Goal: Information Seeking & Learning: Understand process/instructions

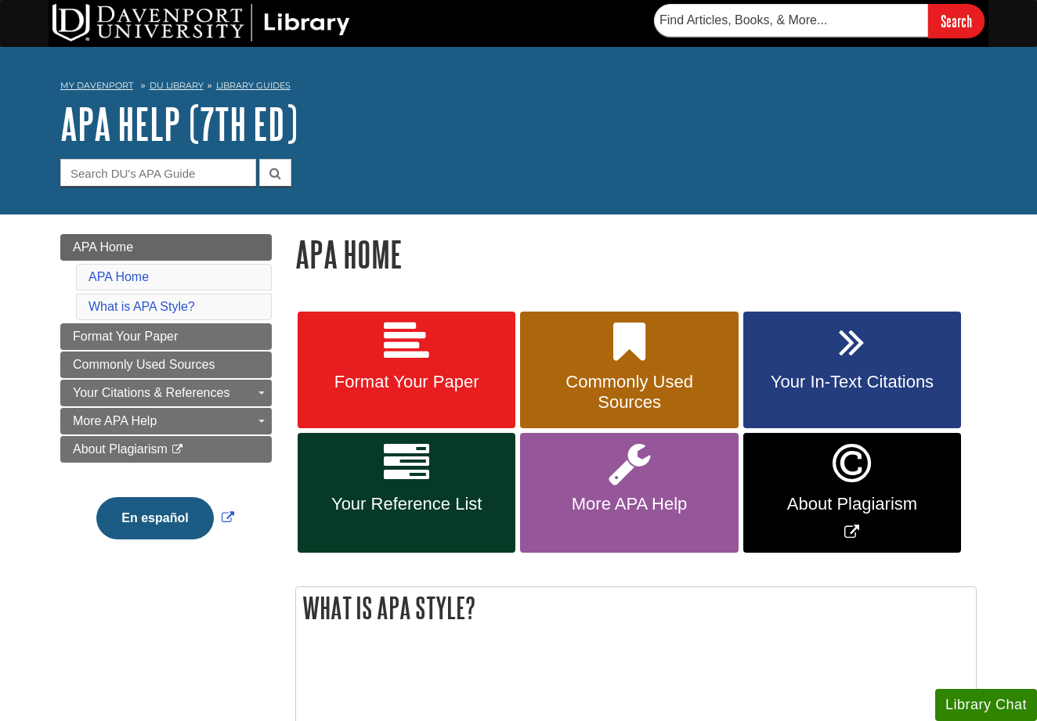
click at [364, 497] on span "Your Reference List" at bounding box center [406, 504] width 194 height 20
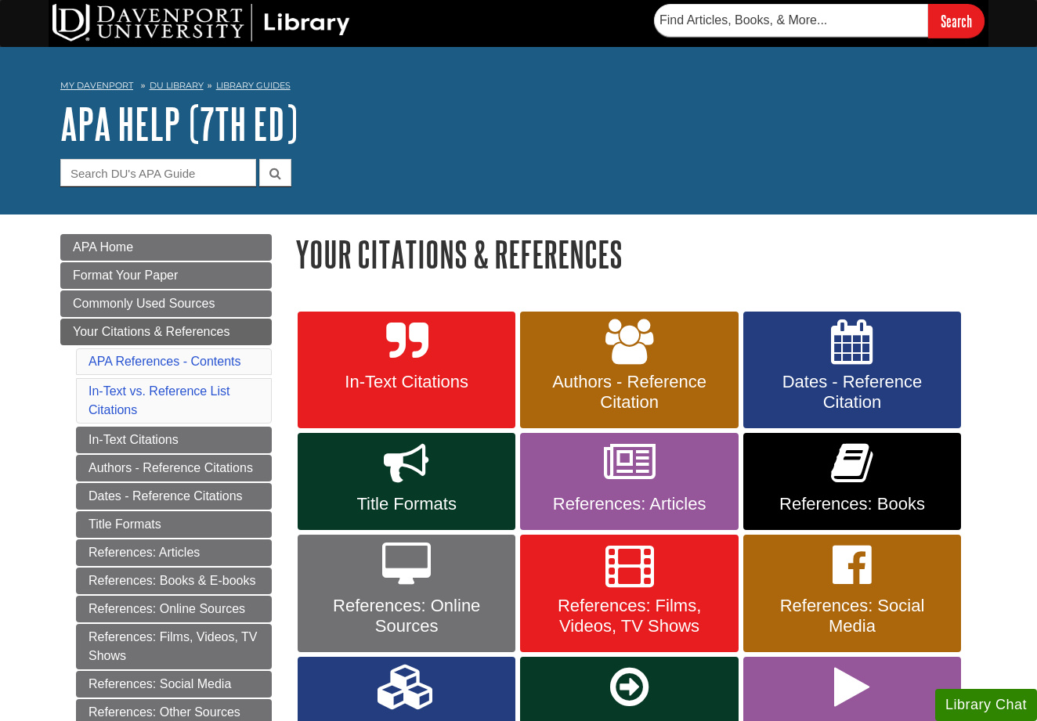
click at [799, 465] on link "References: Books" at bounding box center [852, 481] width 218 height 97
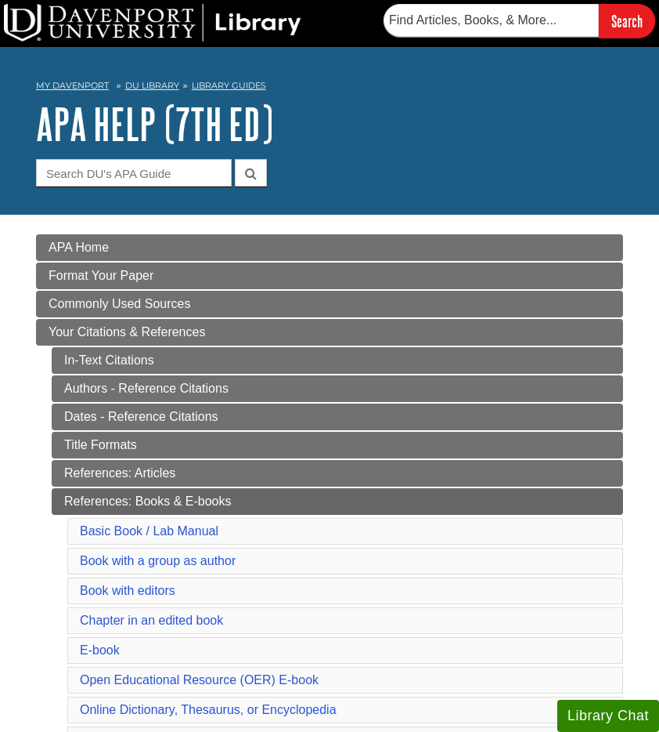
click at [156, 23] on img at bounding box center [153, 23] width 298 height 38
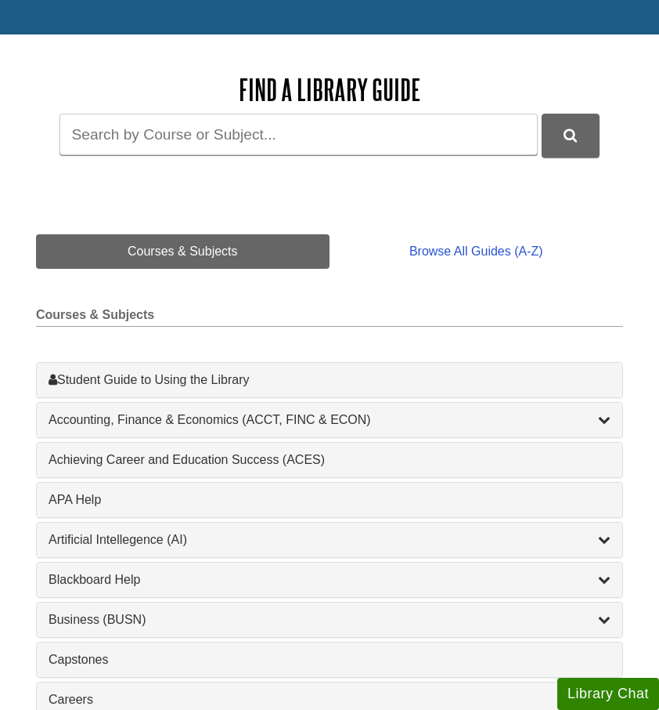
scroll to position [170, 0]
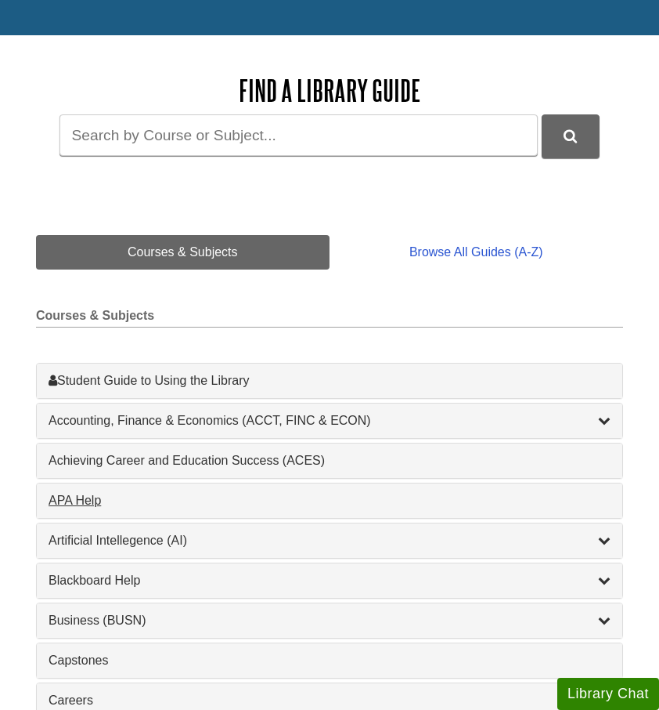
click at [104, 498] on div "APA Help , 1 guides" at bounding box center [330, 500] width 562 height 19
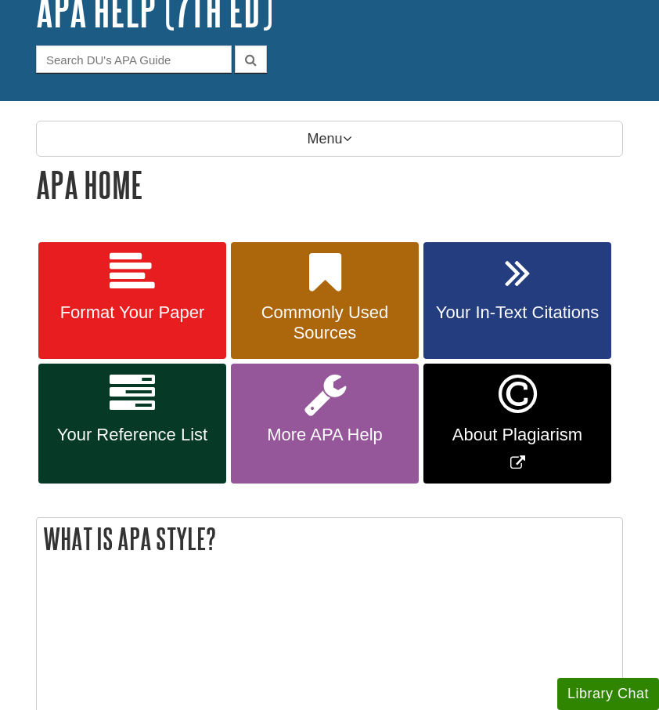
scroll to position [116, 0]
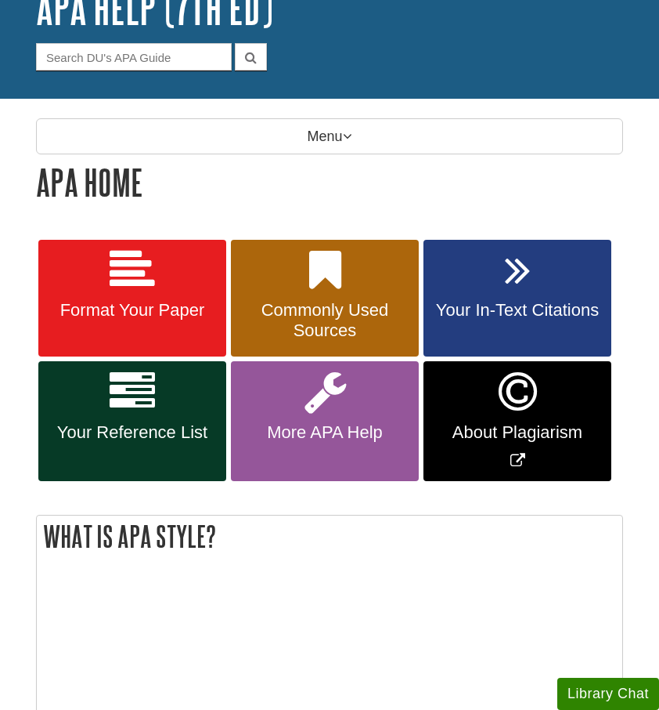
click at [145, 444] on link "Your Reference List" at bounding box center [132, 421] width 188 height 120
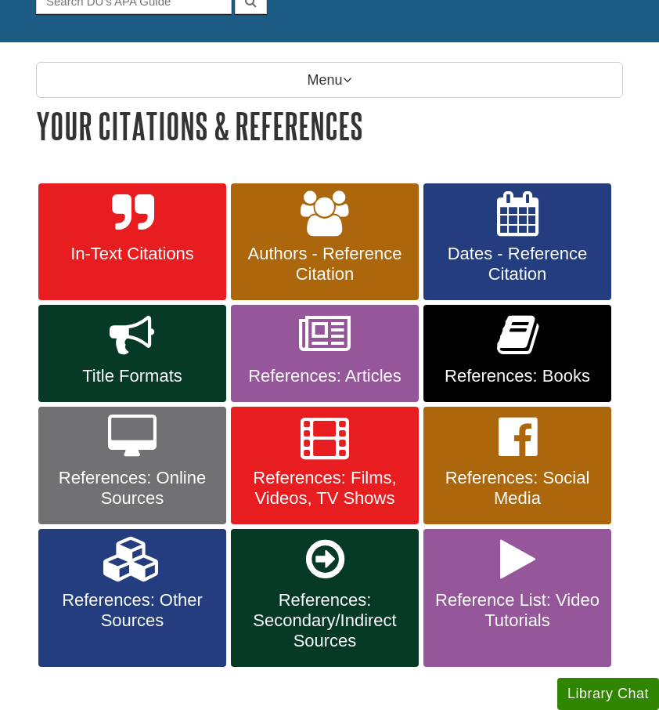
scroll to position [174, 0]
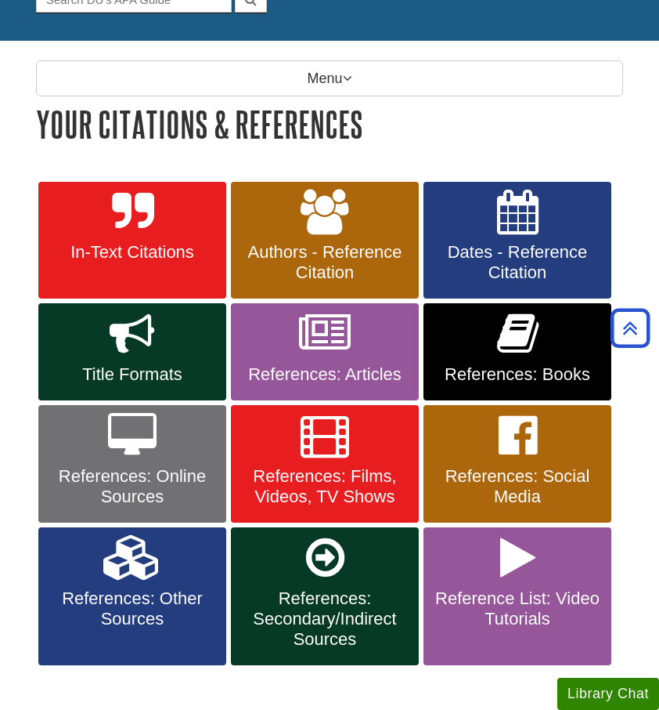
click at [321, 319] on icon at bounding box center [325, 333] width 52 height 45
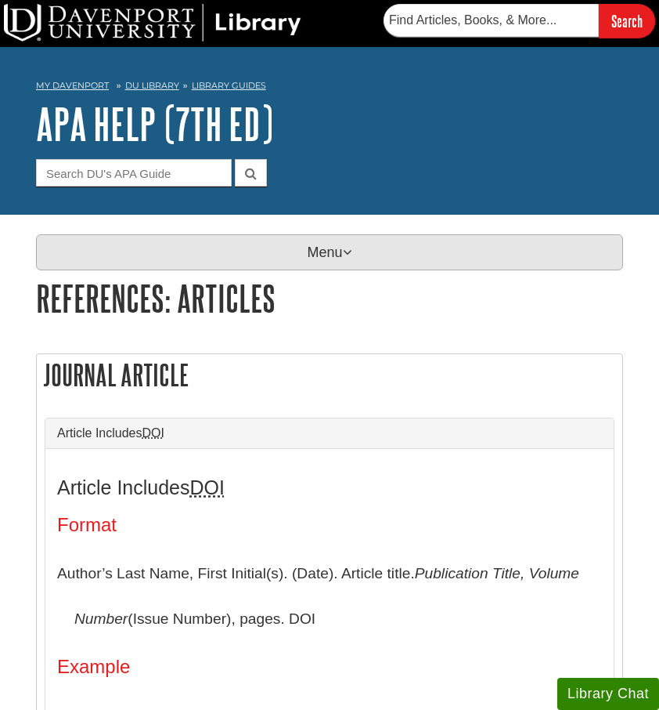
click at [337, 243] on p "Menu" at bounding box center [329, 252] width 587 height 36
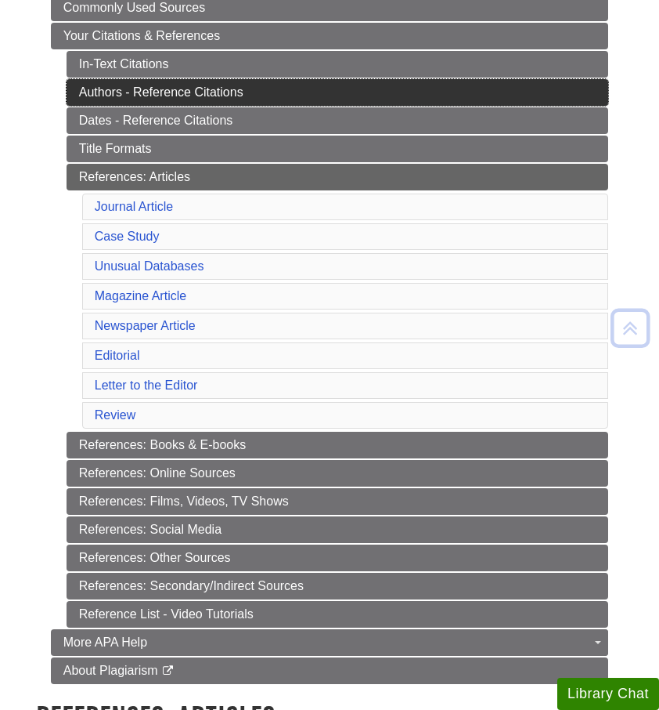
scroll to position [349, 0]
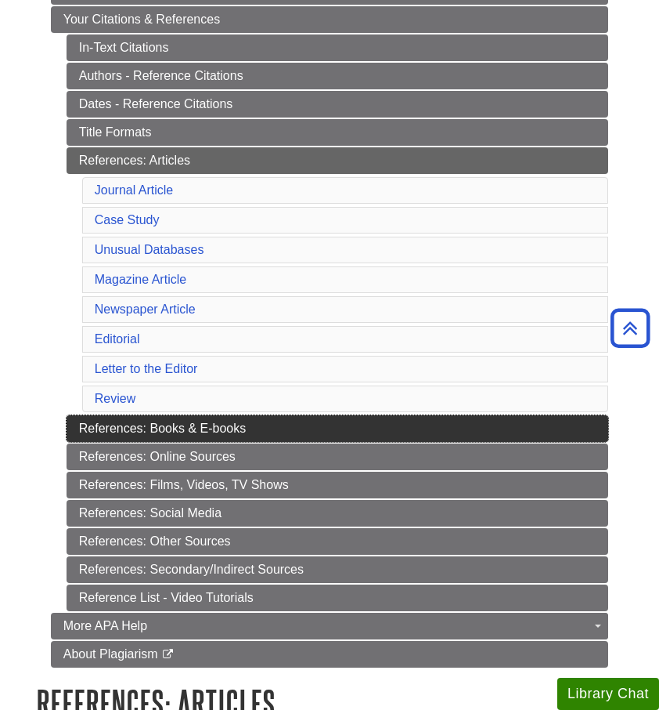
click at [216, 426] on link "References: Books & E-books" at bounding box center [338, 428] width 543 height 27
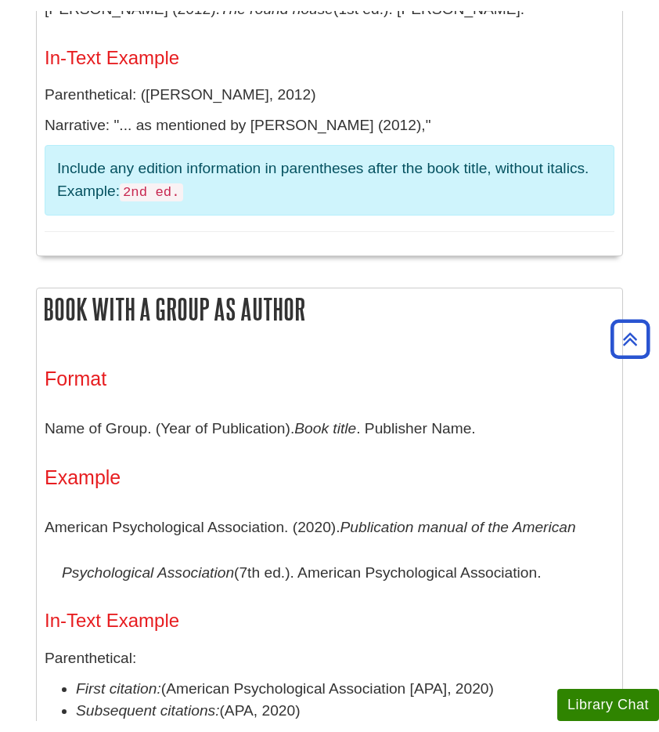
scroll to position [608, 0]
